Goal: Task Accomplishment & Management: Use online tool/utility

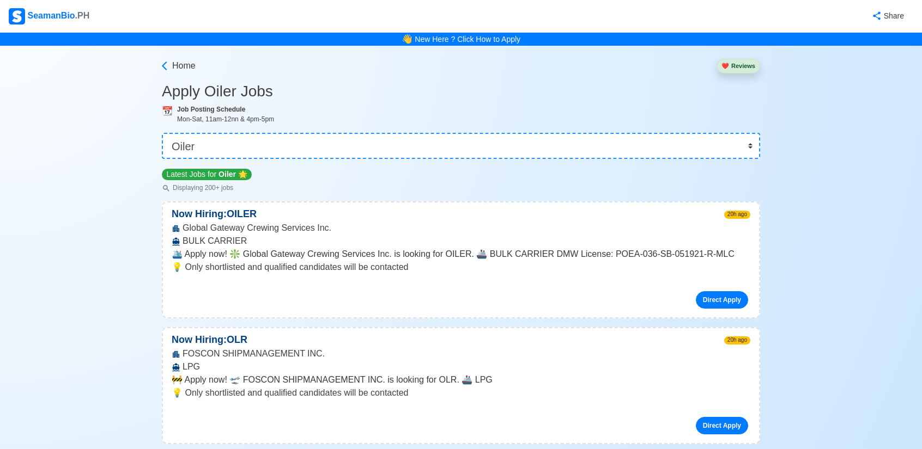
select select "Oiler"
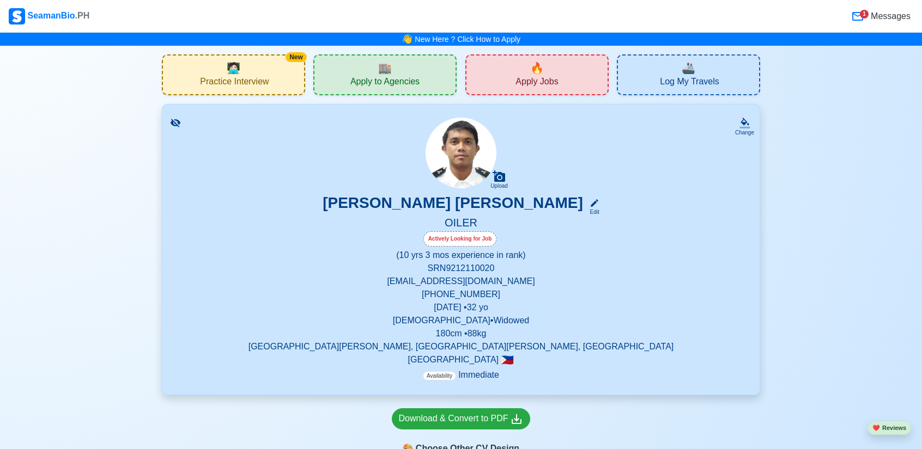
click at [263, 67] on div "New 🧑🏻‍💻 Practice Interview" at bounding box center [233, 74] width 143 height 41
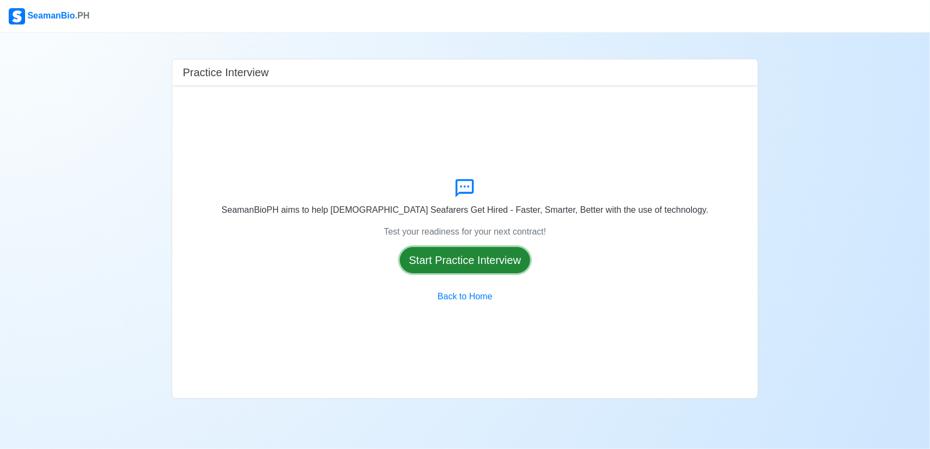
click at [449, 266] on button "Start Practice Interview" at bounding box center [465, 260] width 131 height 26
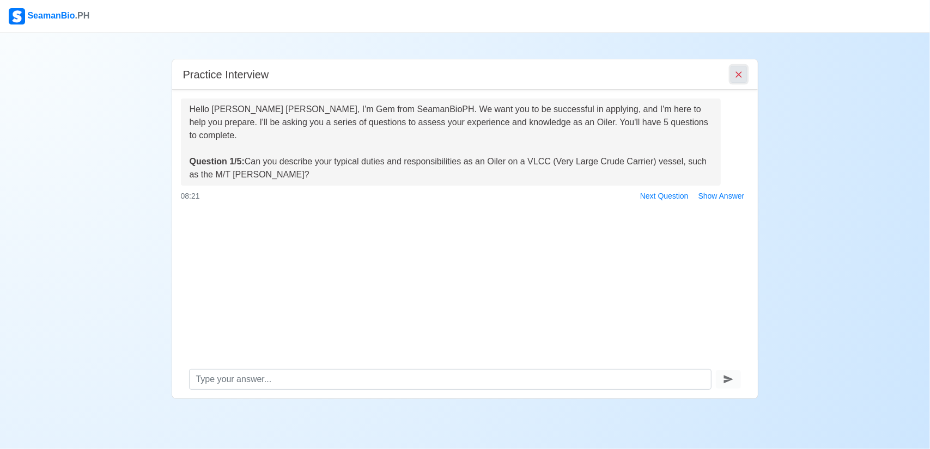
click at [742, 75] on icon "End Interview" at bounding box center [738, 74] width 11 height 11
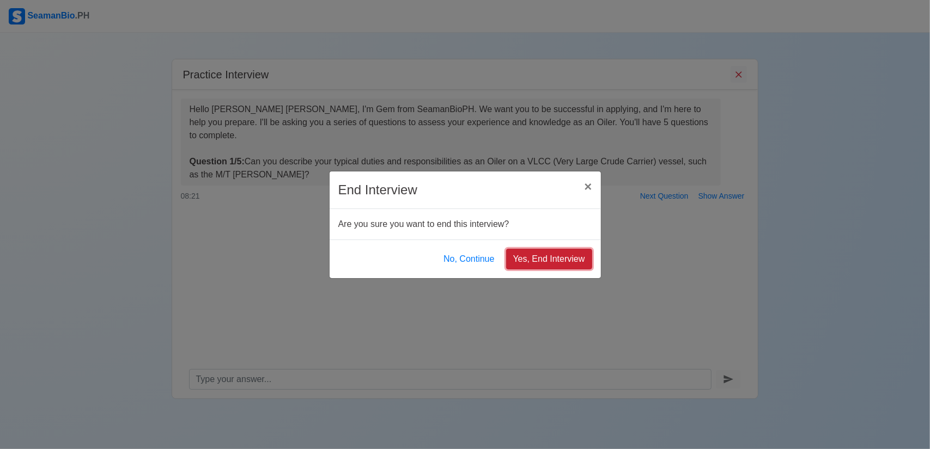
click at [545, 266] on button "Yes, End Interview" at bounding box center [549, 259] width 86 height 21
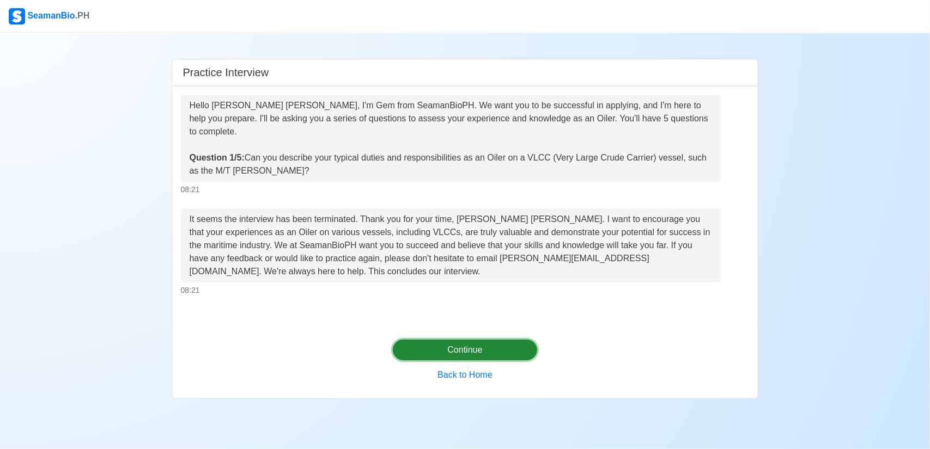
click at [427, 355] on button "Continue" at bounding box center [465, 350] width 144 height 21
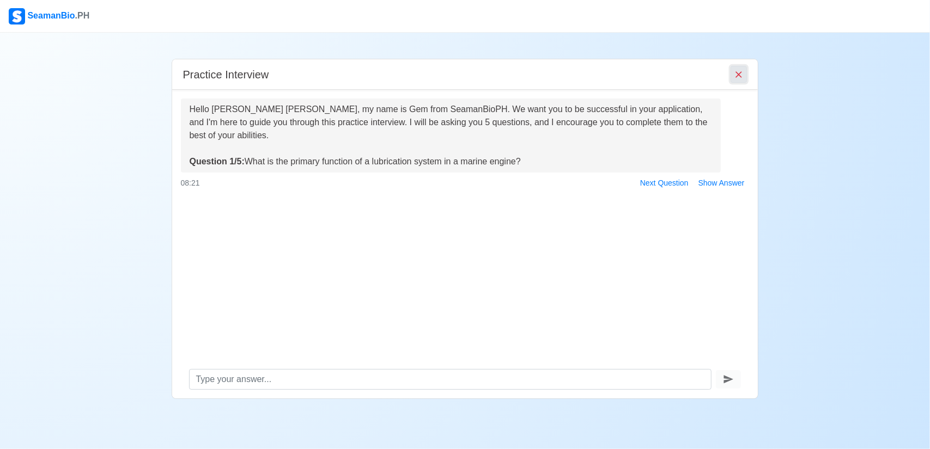
click at [741, 70] on icon "End Interview" at bounding box center [738, 74] width 11 height 11
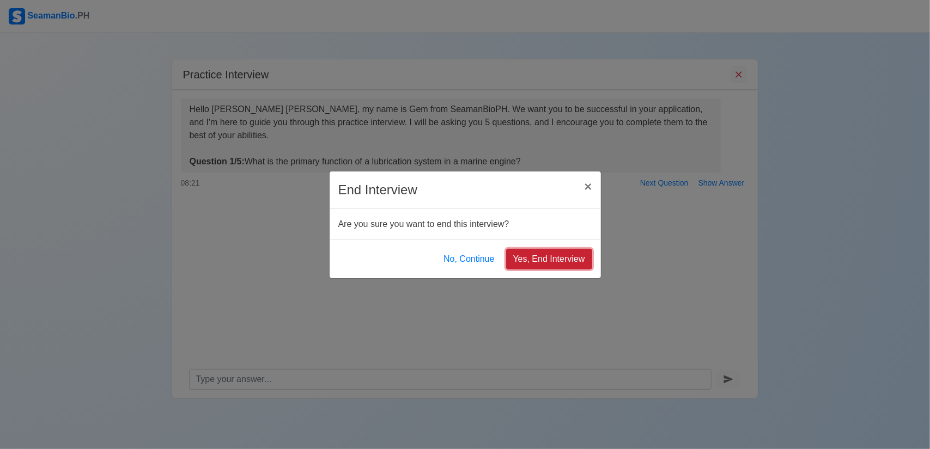
click at [544, 260] on button "Yes, End Interview" at bounding box center [549, 259] width 86 height 21
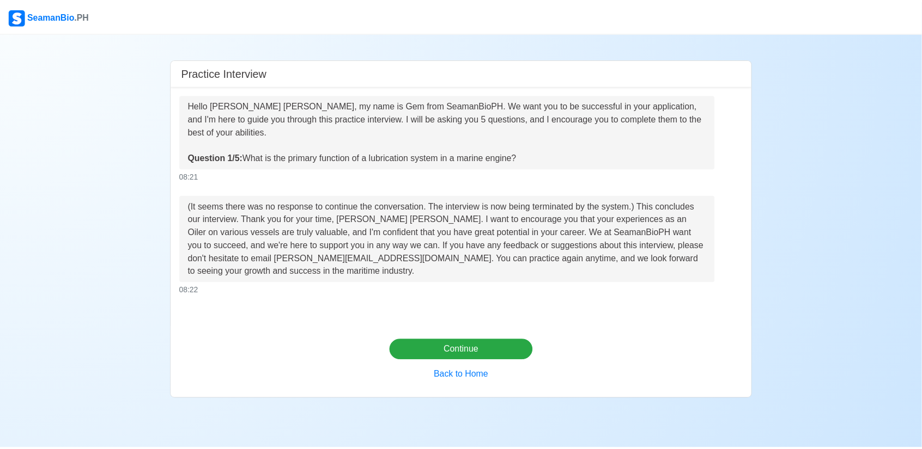
scroll to position [34, 0]
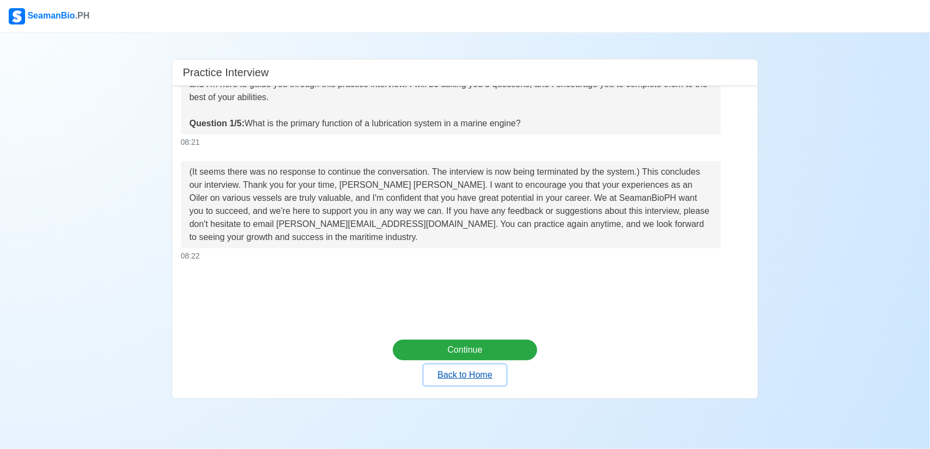
click at [471, 376] on button "Back to Home" at bounding box center [465, 375] width 82 height 21
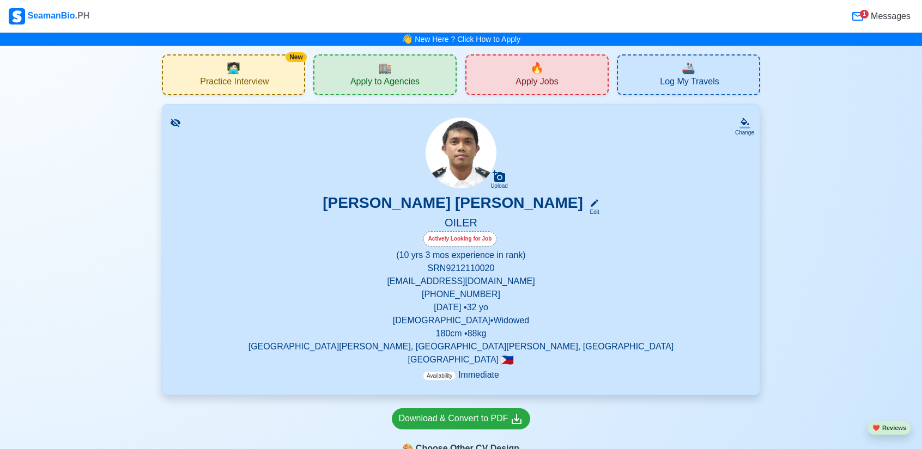
click at [552, 65] on div "🔥 Apply Jobs" at bounding box center [536, 74] width 143 height 41
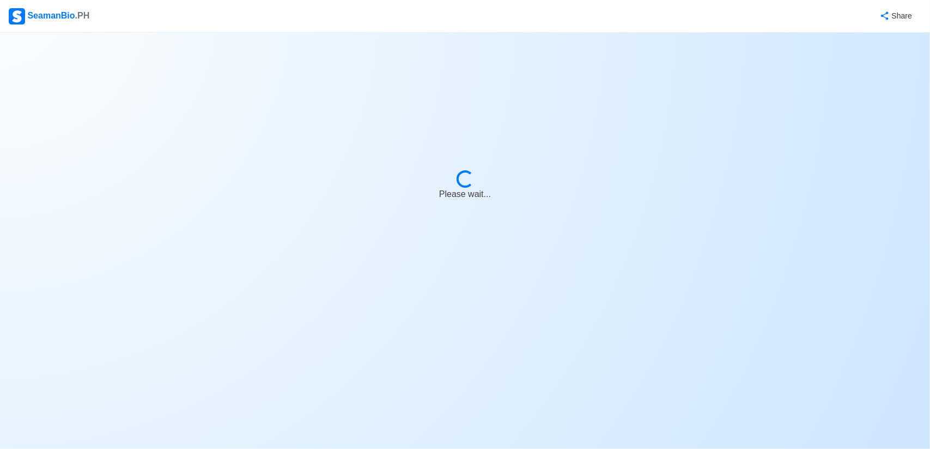
select select "Oiler"
